Goal: Communication & Community: Answer question/provide support

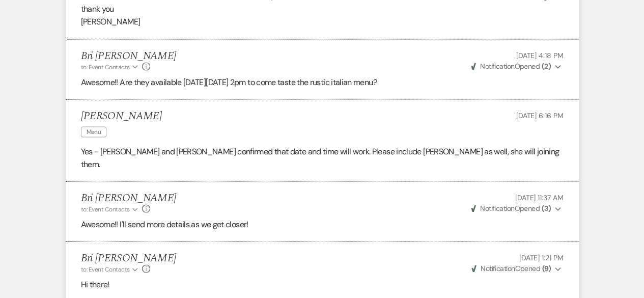
scroll to position [875, 0]
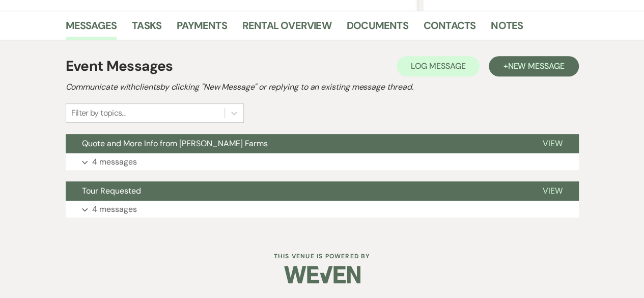
click at [189, 164] on button "Expand 4 messages" at bounding box center [322, 161] width 513 height 17
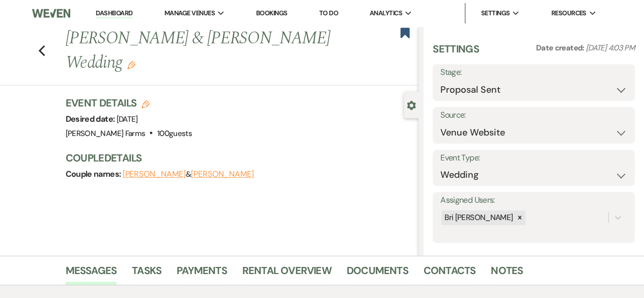
click at [49, 52] on div "Previous [PERSON_NAME] & [PERSON_NAME] Wedding Edit Bookmark" at bounding box center [207, 55] width 424 height 59
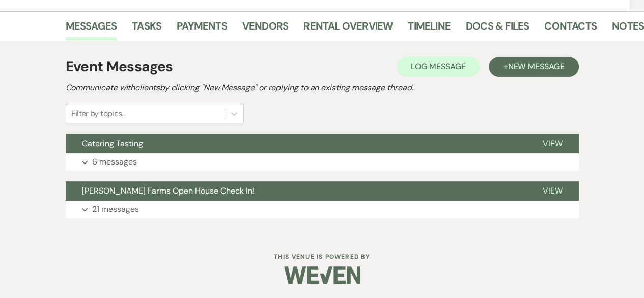
click at [225, 162] on button "Expand 6 messages" at bounding box center [322, 161] width 513 height 17
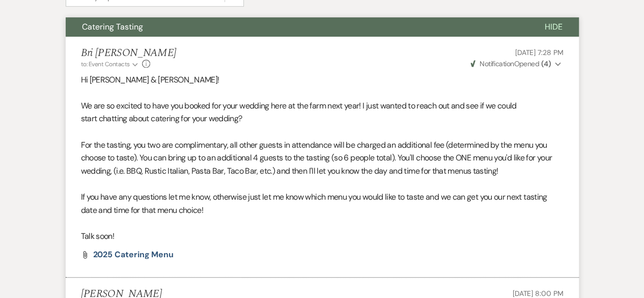
scroll to position [18, 0]
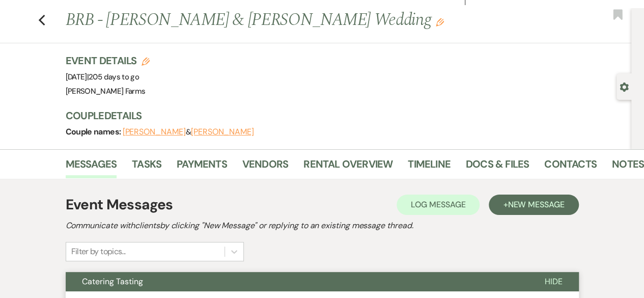
click at [624, 89] on use "button" at bounding box center [624, 86] width 9 height 9
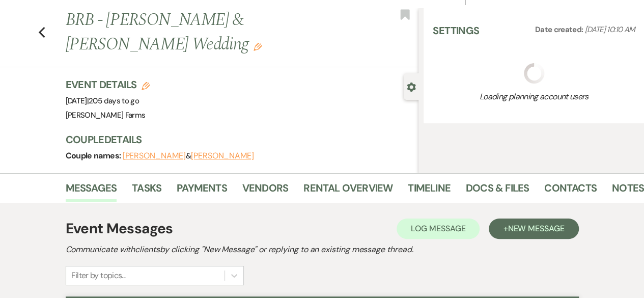
select select "23"
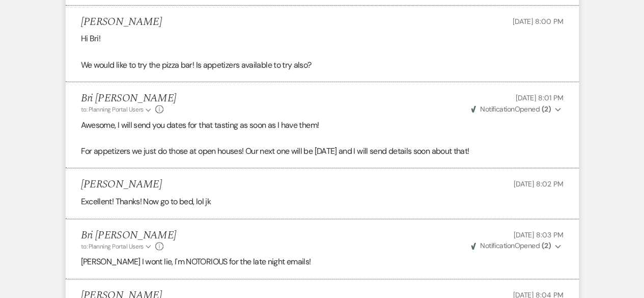
scroll to position [820, 0]
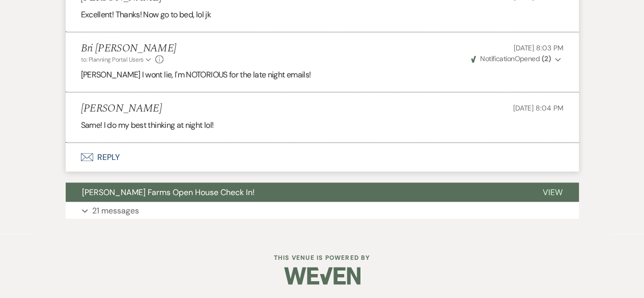
click at [161, 206] on button "Expand 21 messages" at bounding box center [322, 210] width 513 height 17
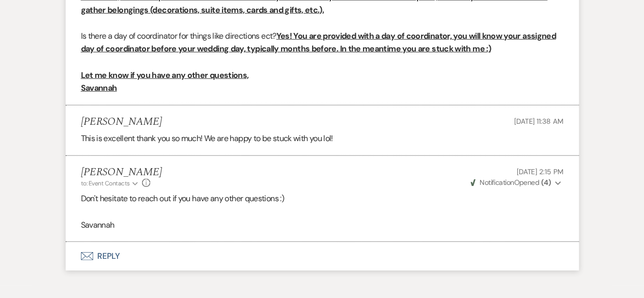
scroll to position [3370, 0]
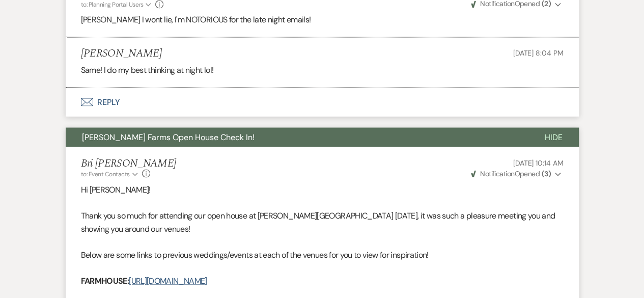
click at [558, 135] on span "Hide" at bounding box center [554, 136] width 18 height 11
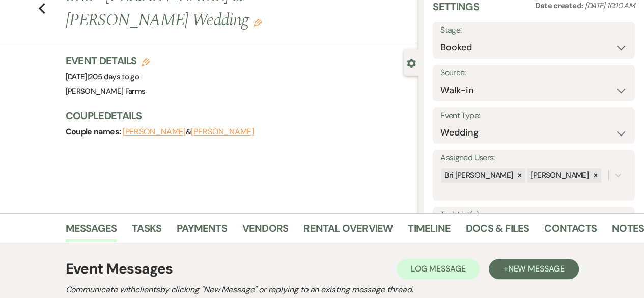
scroll to position [0, 0]
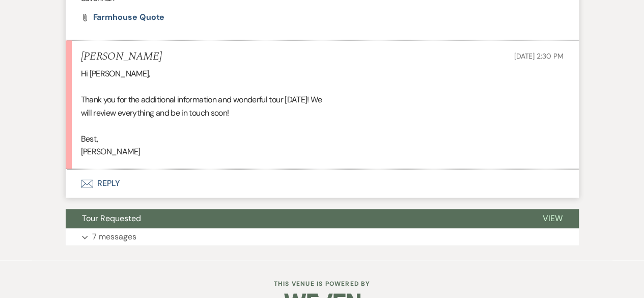
scroll to position [664, 0]
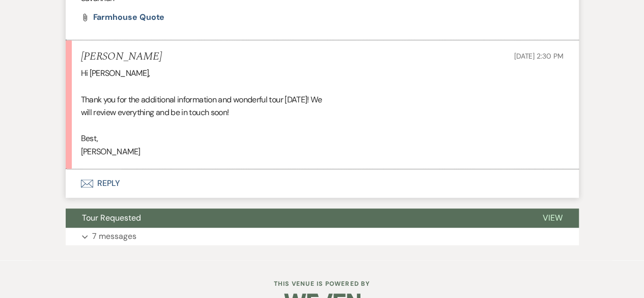
click at [167, 198] on button "Envelope Reply" at bounding box center [322, 183] width 513 height 29
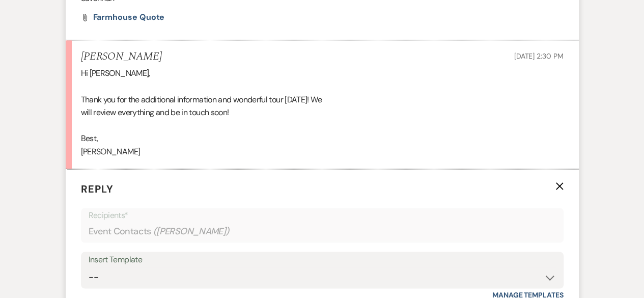
scroll to position [868, 0]
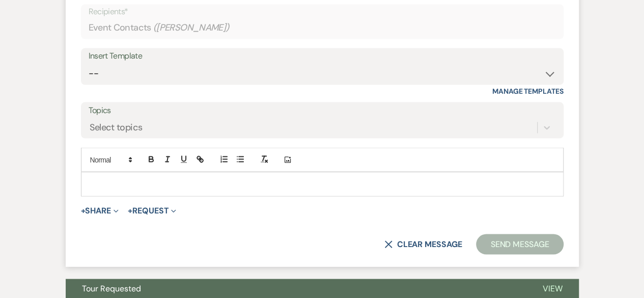
click at [156, 189] on p at bounding box center [322, 183] width 466 height 11
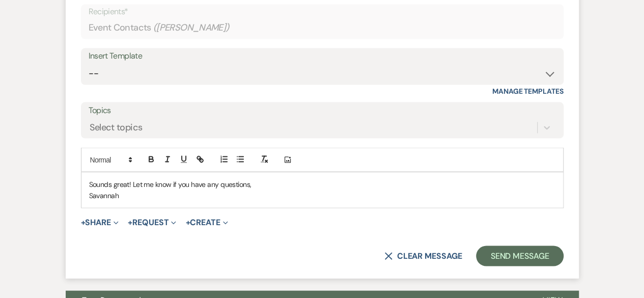
scroll to position [969, 0]
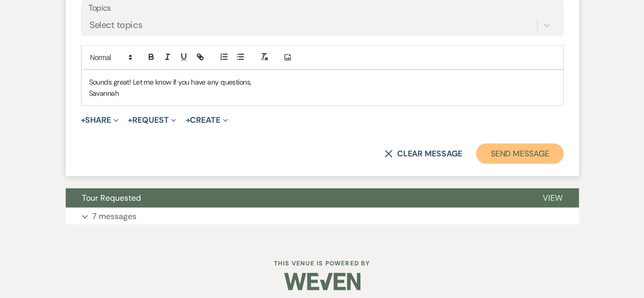
click at [504, 164] on button "Send Message" at bounding box center [519, 154] width 87 height 20
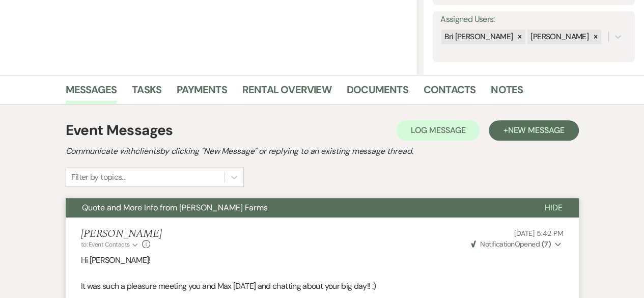
scroll to position [22, 0]
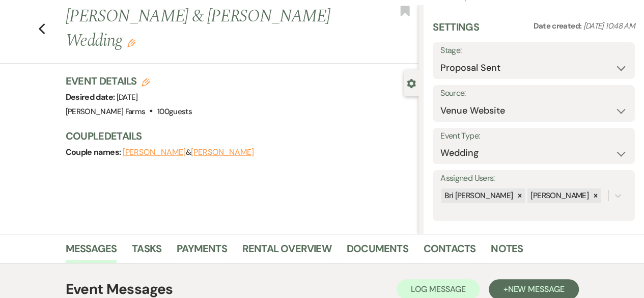
click at [46, 32] on icon "Previous" at bounding box center [42, 29] width 8 height 12
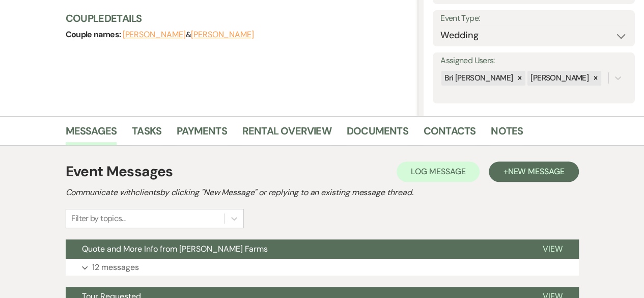
scroll to position [245, 0]
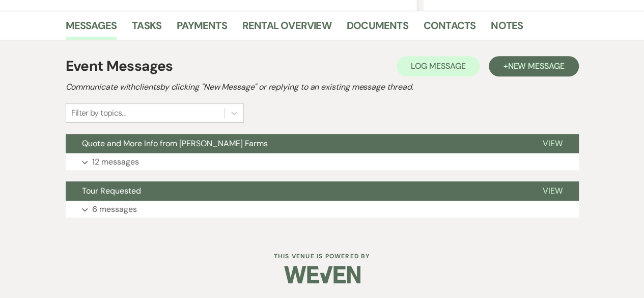
click at [244, 169] on button "Expand 12 messages" at bounding box center [322, 161] width 513 height 17
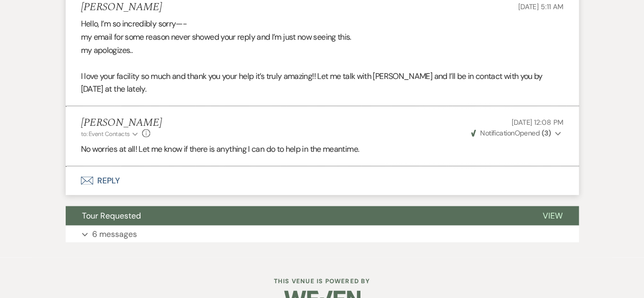
scroll to position [2959, 0]
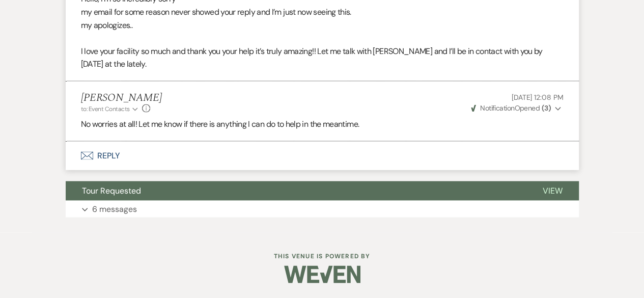
click at [190, 170] on button "Envelope Reply" at bounding box center [322, 156] width 513 height 29
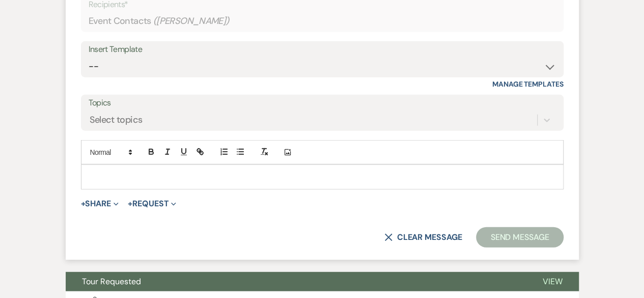
scroll to position [3163, 0]
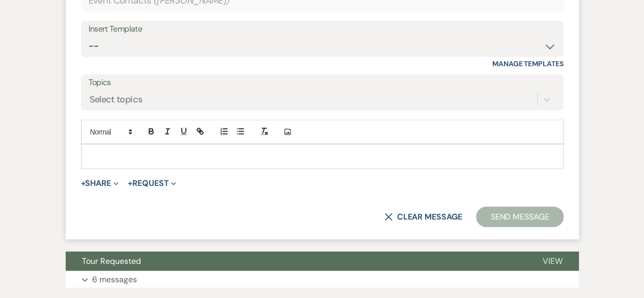
click at [182, 162] on p at bounding box center [322, 156] width 466 height 11
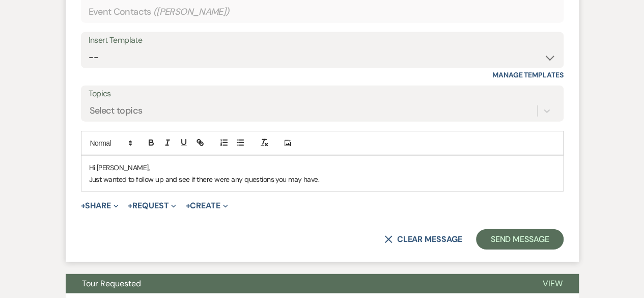
scroll to position [3214, 0]
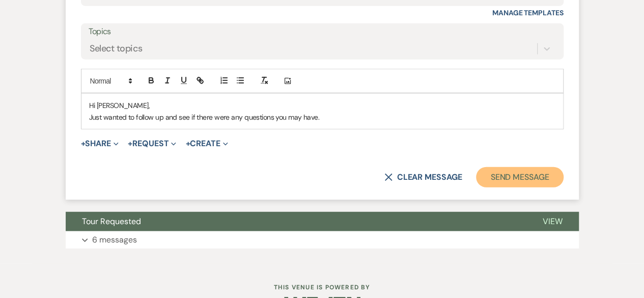
click at [504, 187] on button "Send Message" at bounding box center [519, 177] width 87 height 20
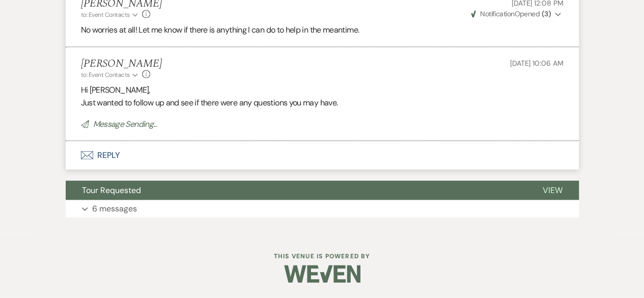
scroll to position [3077, 0]
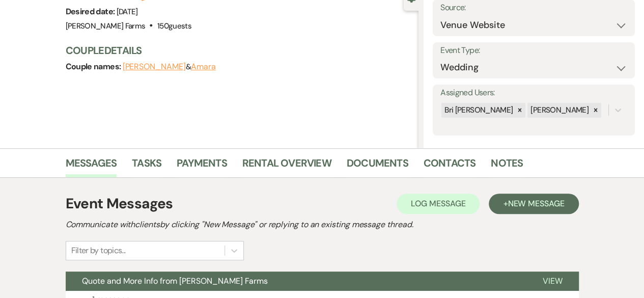
scroll to position [204, 0]
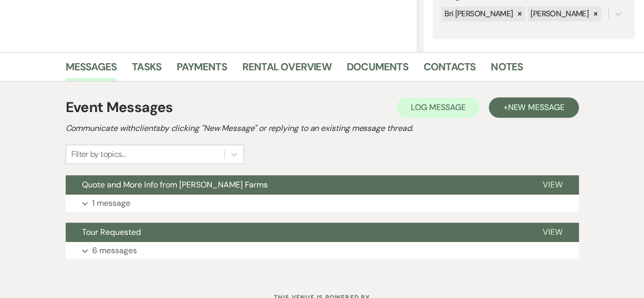
click at [244, 205] on button "Expand 1 message" at bounding box center [322, 202] width 513 height 17
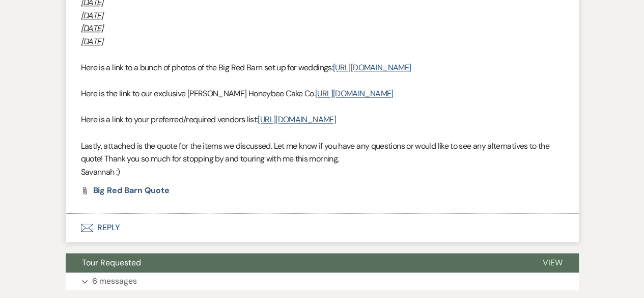
scroll to position [576, 0]
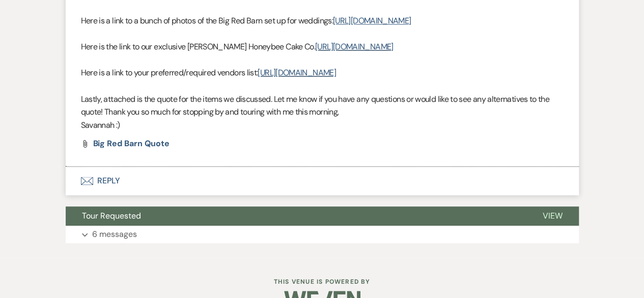
drag, startPoint x: 189, startPoint y: 215, endPoint x: 191, endPoint y: 210, distance: 5.5
click at [191, 195] on button "Envelope Reply" at bounding box center [322, 180] width 513 height 29
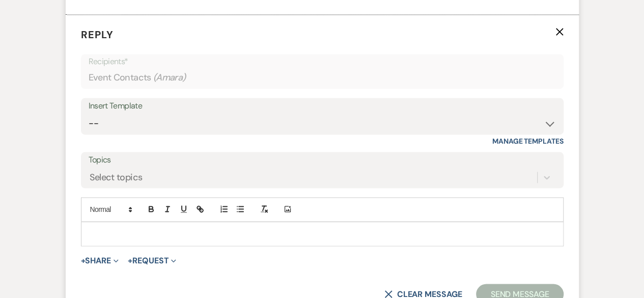
scroll to position [729, 0]
click at [123, 238] on p at bounding box center [322, 232] width 466 height 11
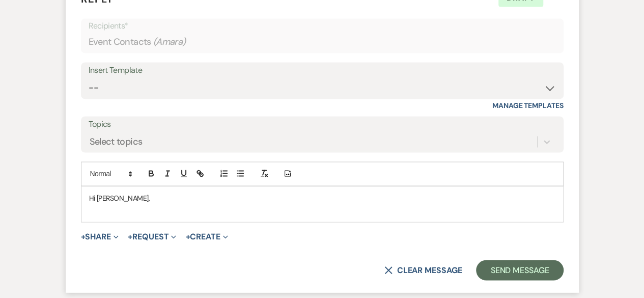
scroll to position [780, 0]
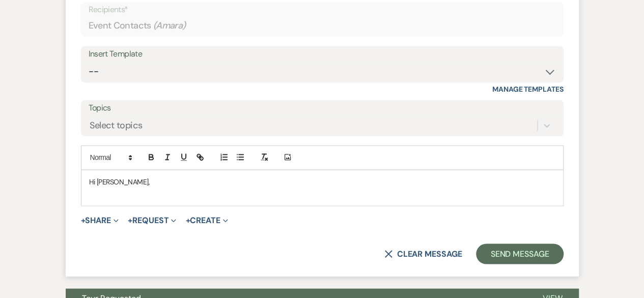
click at [131, 199] on p at bounding box center [322, 192] width 466 height 11
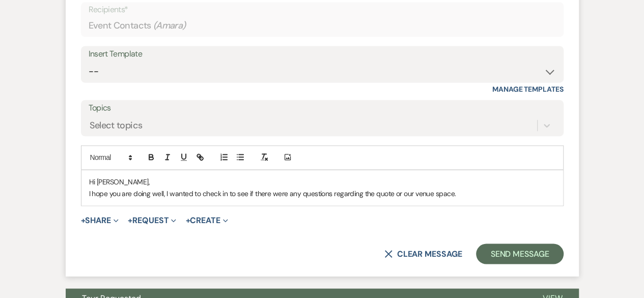
click at [393, 199] on p "I hope you are doing well, I wanted to check in to see if there were any questi…" at bounding box center [322, 192] width 466 height 11
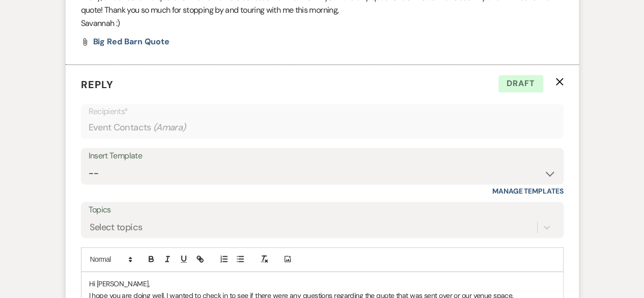
scroll to position [882, 0]
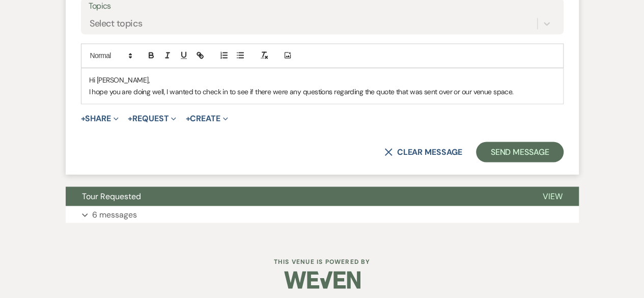
click at [516, 97] on p "I hope you are doing well, I wanted to check in to see if there were any questi…" at bounding box center [322, 91] width 466 height 11
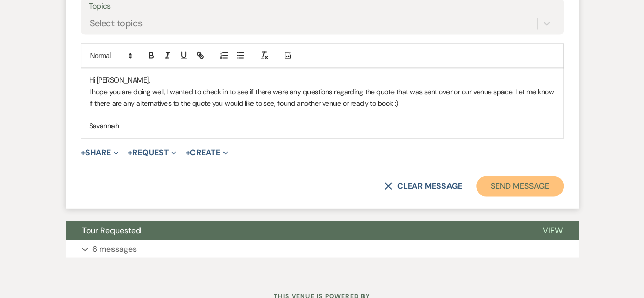
click at [522, 196] on button "Send Message" at bounding box center [519, 186] width 87 height 20
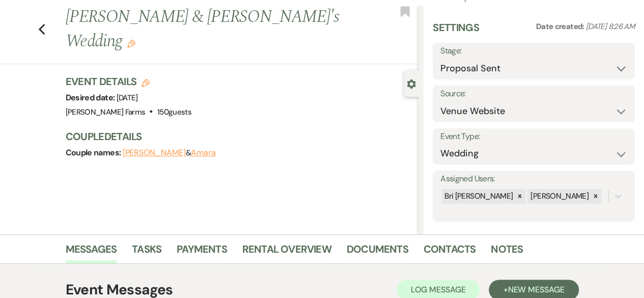
scroll to position [0, 0]
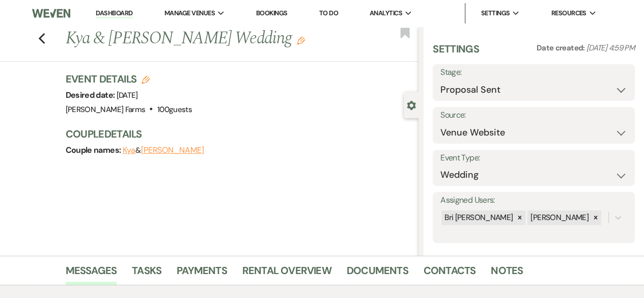
scroll to position [245, 0]
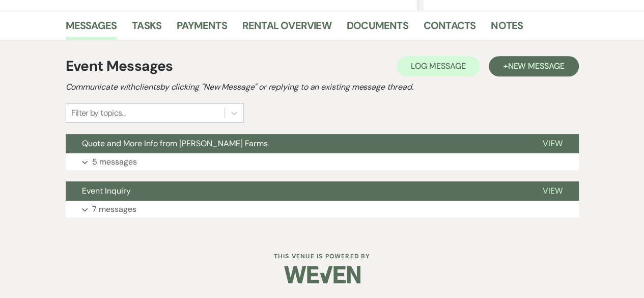
click at [274, 161] on button "Expand 5 messages" at bounding box center [322, 161] width 513 height 17
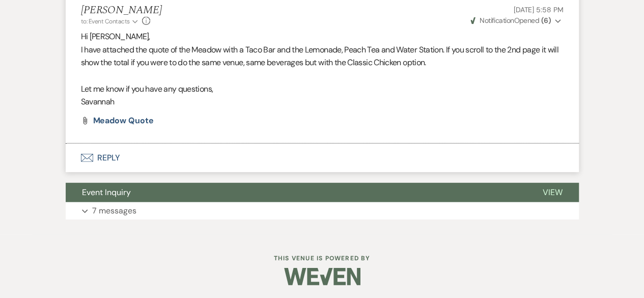
scroll to position [1413, 0]
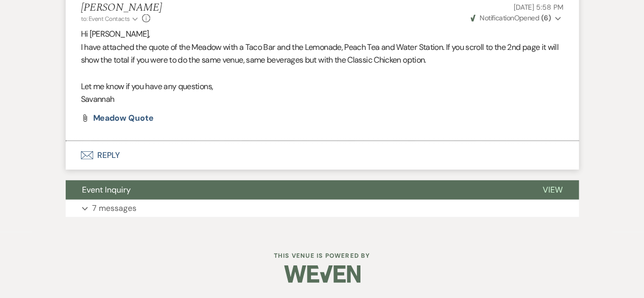
click at [232, 170] on button "Envelope Reply" at bounding box center [322, 155] width 513 height 29
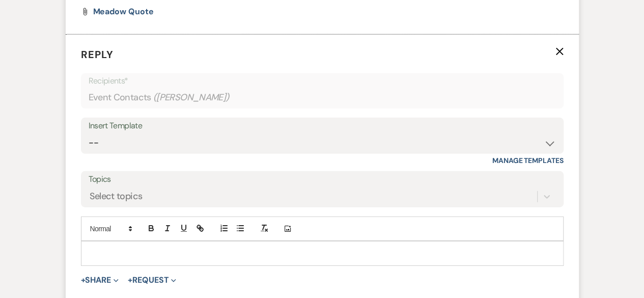
scroll to position [1616, 0]
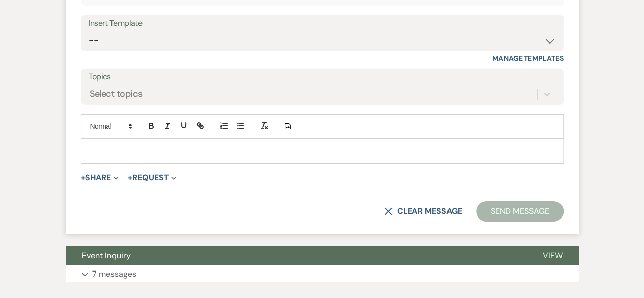
click at [220, 156] on p at bounding box center [322, 150] width 466 height 11
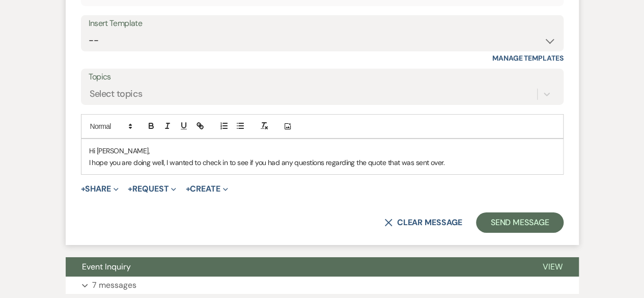
click at [447, 168] on p "I hope you are doing well, I wanted to check in to see if you had any questions…" at bounding box center [322, 162] width 466 height 11
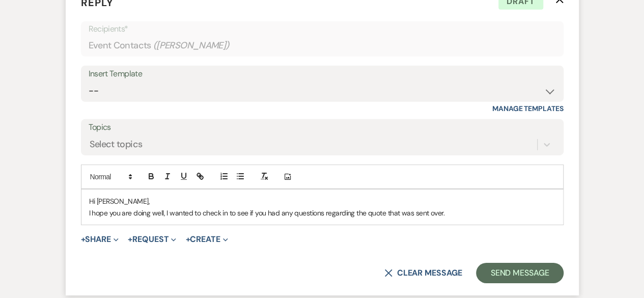
scroll to position [1718, 0]
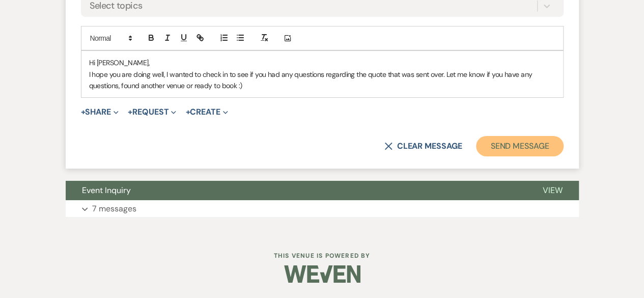
click at [529, 156] on button "Send Message" at bounding box center [519, 146] width 87 height 20
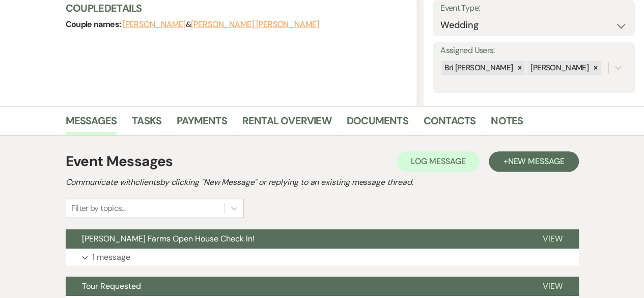
scroll to position [153, 0]
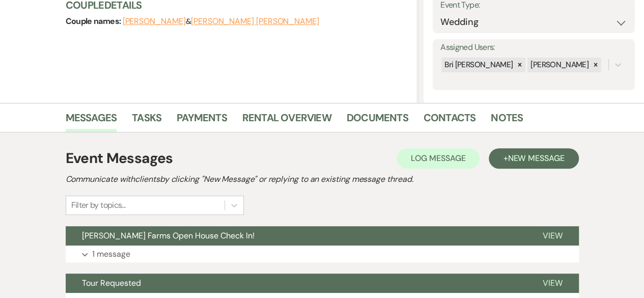
click at [312, 254] on button "Expand 1 message" at bounding box center [322, 253] width 513 height 17
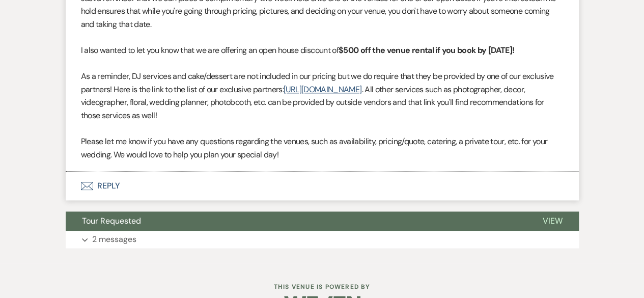
scroll to position [662, 0]
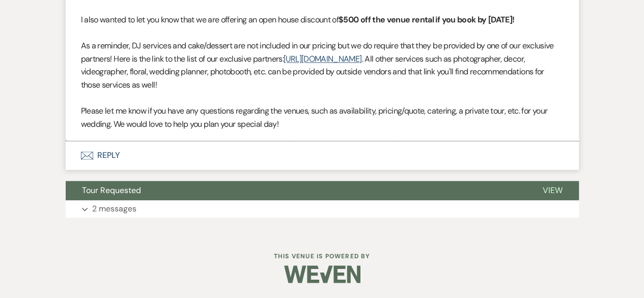
click at [281, 200] on button "Tour Requested" at bounding box center [296, 190] width 461 height 19
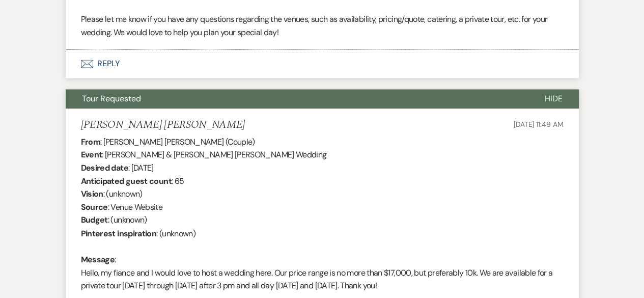
scroll to position [713, 0]
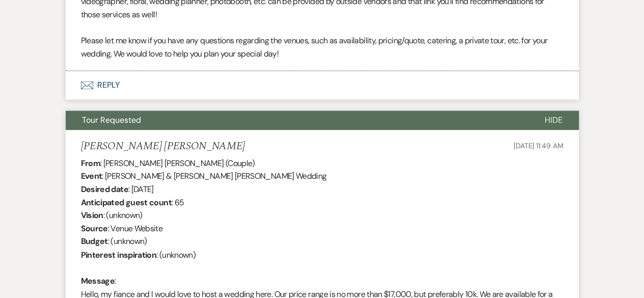
click at [179, 99] on button "Envelope Reply" at bounding box center [322, 85] width 513 height 29
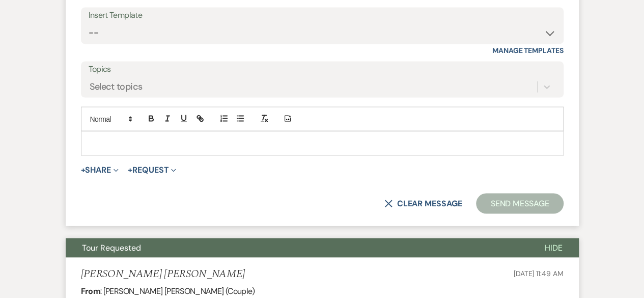
scroll to position [865, 0]
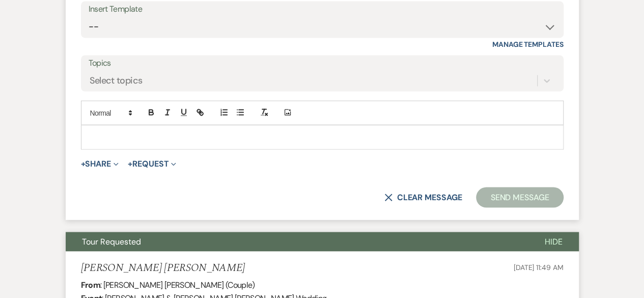
click at [180, 143] on p at bounding box center [322, 136] width 466 height 11
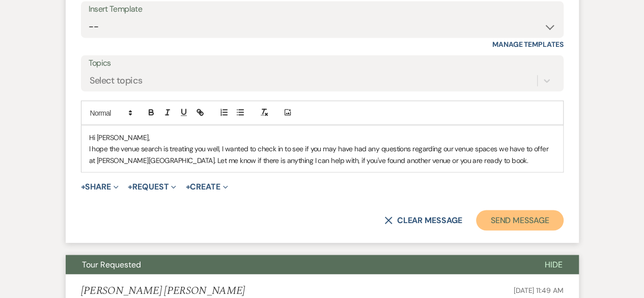
click at [510, 230] on button "Send Message" at bounding box center [519, 220] width 87 height 20
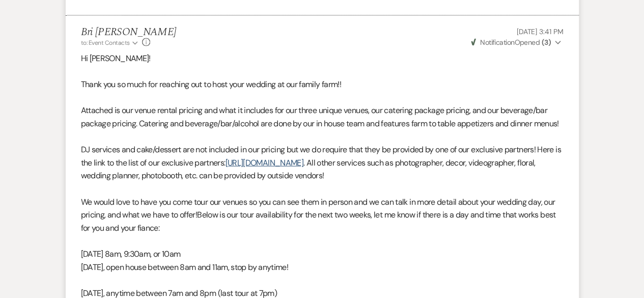
scroll to position [1125, 0]
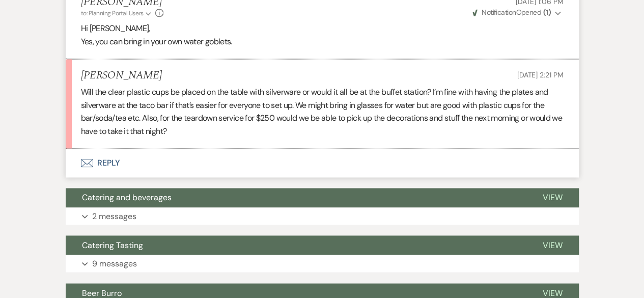
scroll to position [2702, 0]
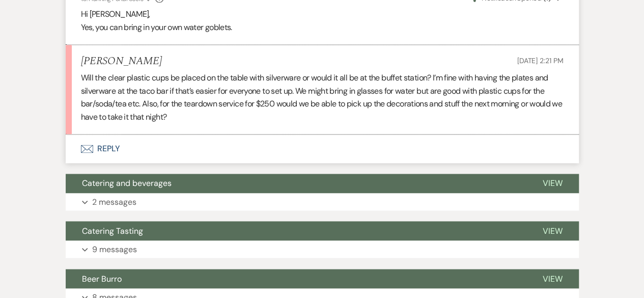
click at [213, 143] on button "Envelope Reply" at bounding box center [322, 148] width 513 height 29
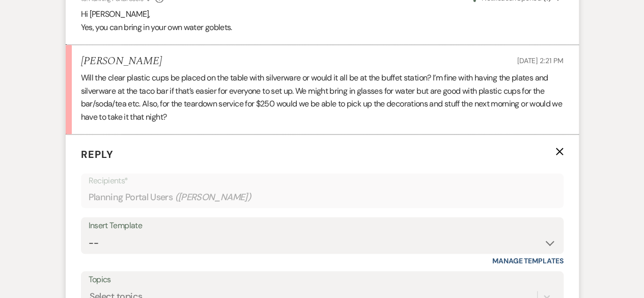
scroll to position [2804, 0]
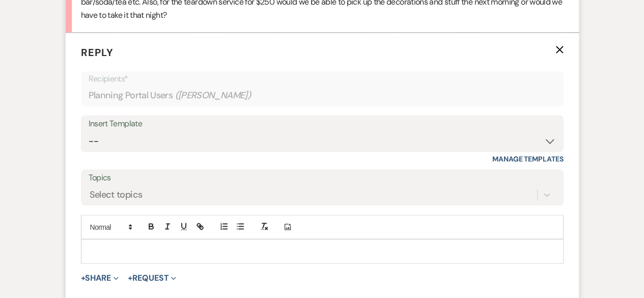
click at [181, 245] on p at bounding box center [322, 250] width 466 height 11
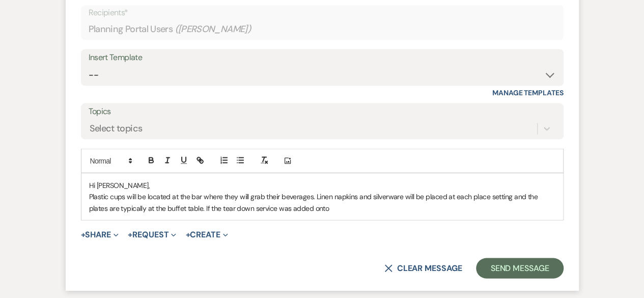
scroll to position [2919, 0]
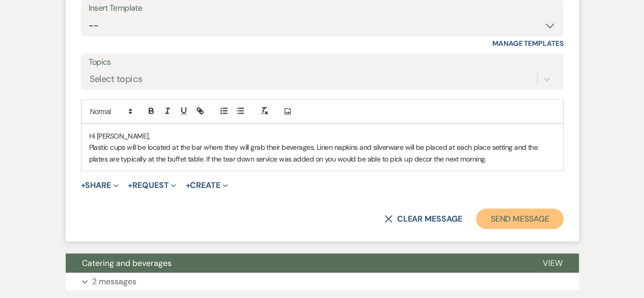
click at [513, 210] on button "Send Message" at bounding box center [519, 219] width 87 height 20
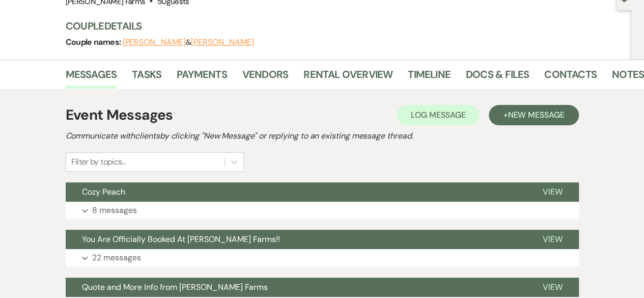
scroll to position [102, 0]
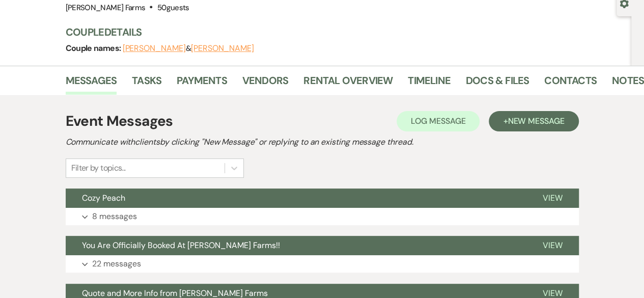
click at [623, 10] on div "Gear Settings" at bounding box center [626, 3] width 19 height 26
click at [620, 7] on icon "Gear" at bounding box center [624, 3] width 9 height 9
select select "5"
